Goal: Task Accomplishment & Management: Manage account settings

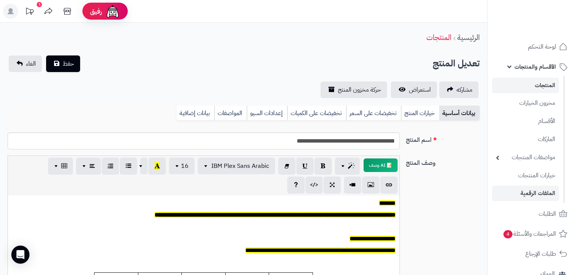
scroll to position [66, 0]
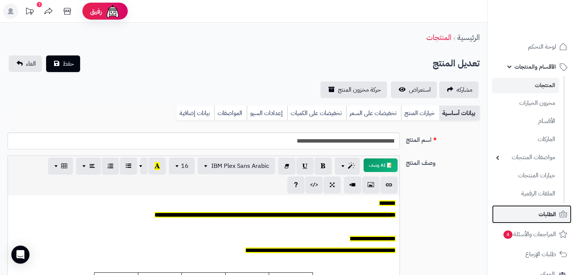
click at [537, 216] on link "الطلبات" at bounding box center [531, 214] width 79 height 18
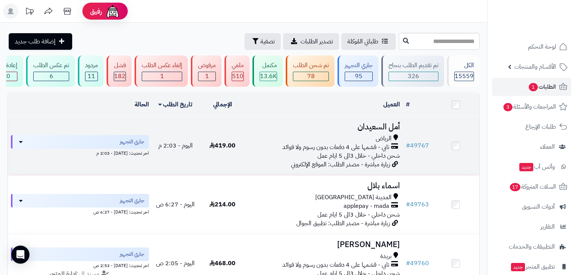
click at [376, 148] on span "تابي - قسّمها على 4 دفعات بدون رسوم ولا فوائد" at bounding box center [335, 147] width 107 height 9
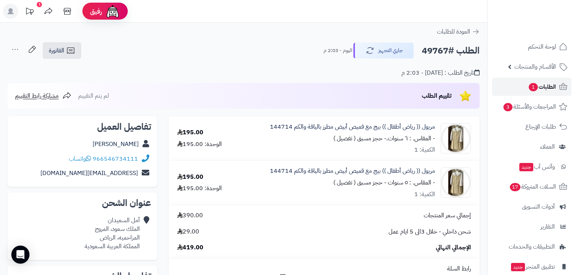
click at [528, 87] on span "1" at bounding box center [533, 87] width 10 height 9
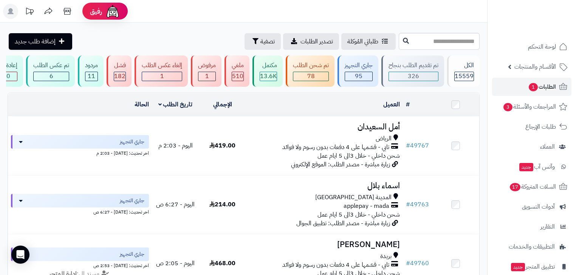
click at [435, 39] on input "text" at bounding box center [438, 41] width 81 height 17
paste input "*****"
type input "*****"
click at [403, 41] on icon at bounding box center [406, 40] width 6 height 6
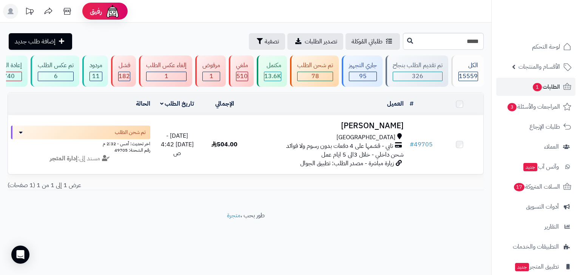
click at [364, 130] on h3 "[PERSON_NAME]" at bounding box center [327, 126] width 152 height 9
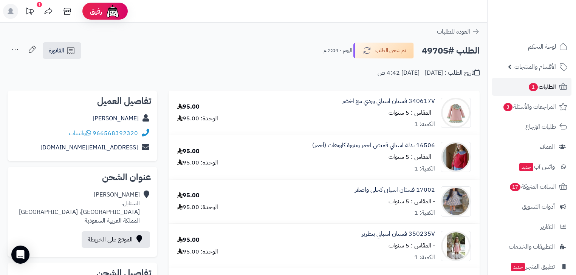
click at [552, 82] on span "الطلبات 1" at bounding box center [542, 87] width 28 height 11
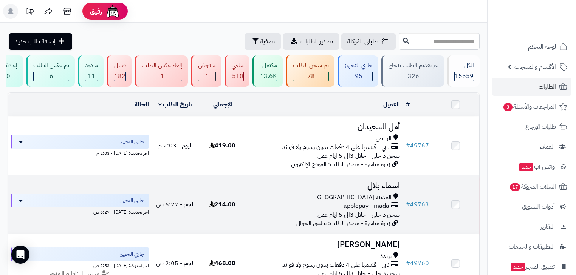
click at [359, 190] on h3 "اسماء بلال" at bounding box center [324, 186] width 151 height 9
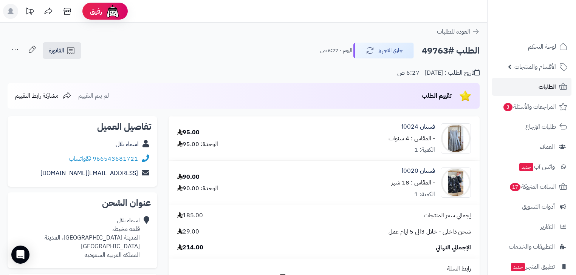
click at [559, 85] on icon at bounding box center [562, 86] width 9 height 9
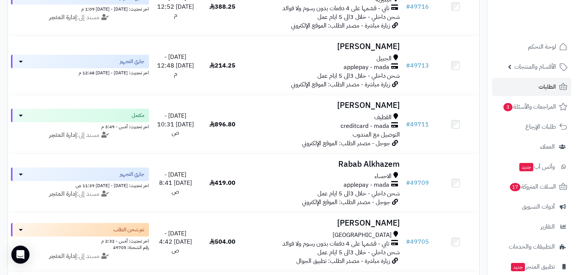
scroll to position [1057, 0]
